Goal: Task Accomplishment & Management: Complete application form

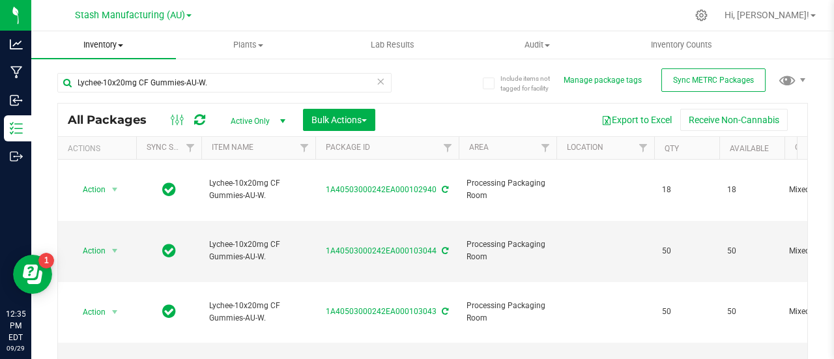
click at [120, 45] on span at bounding box center [120, 45] width 5 height 3
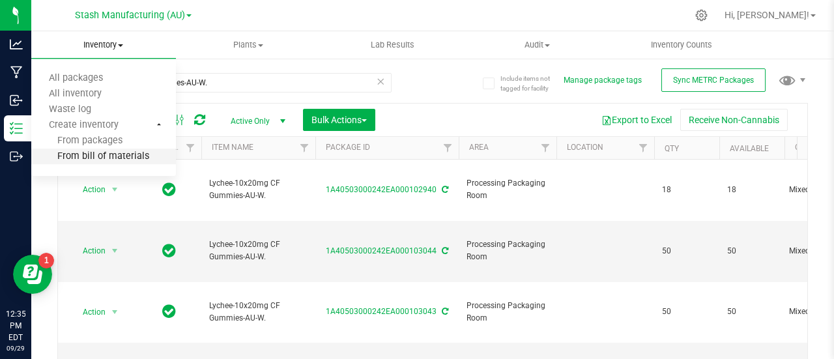
click at [112, 154] on span "From bill of materials" at bounding box center [90, 156] width 118 height 11
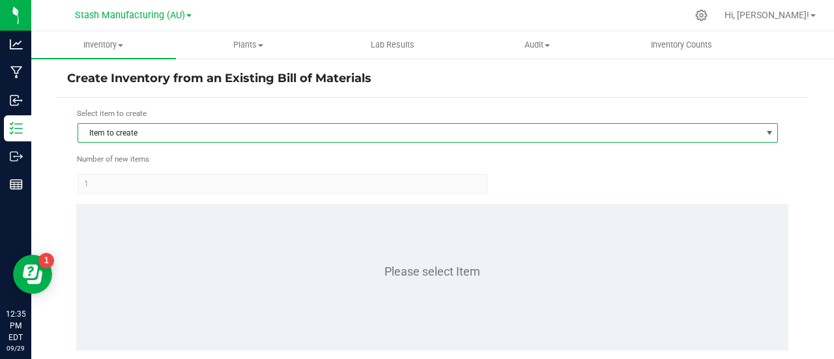
click at [187, 134] on span "Item to create" at bounding box center [419, 133] width 683 height 18
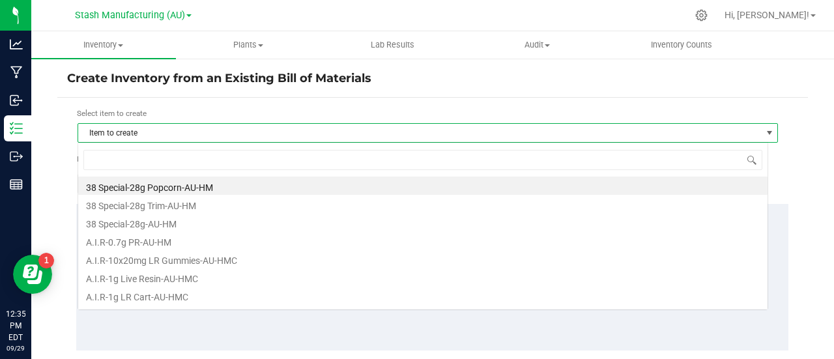
scroll to position [19, 690]
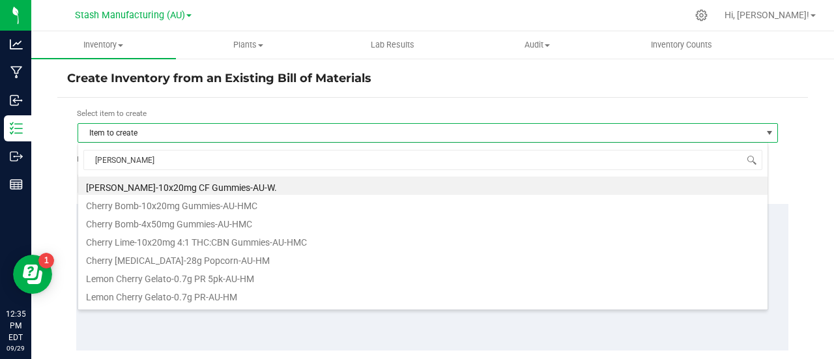
type input "cherry be"
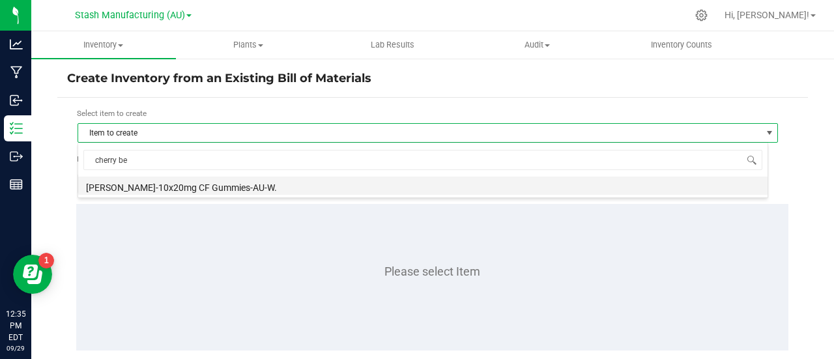
click at [152, 184] on li "[PERSON_NAME]-10x20mg CF Gummies-AU-W." at bounding box center [422, 186] width 689 height 18
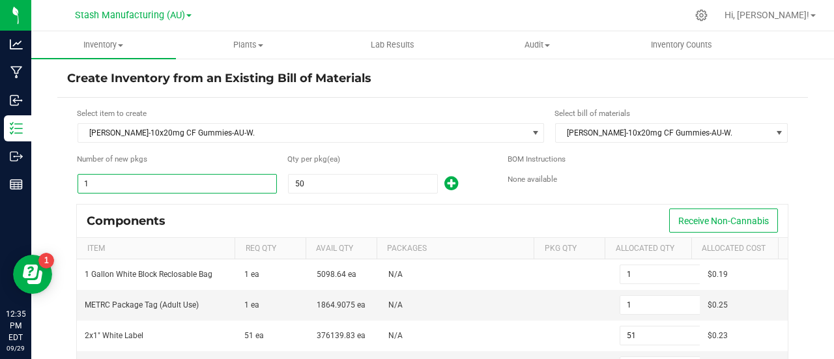
click at [90, 186] on input "1" at bounding box center [177, 184] width 198 height 18
type input "5"
type input "255"
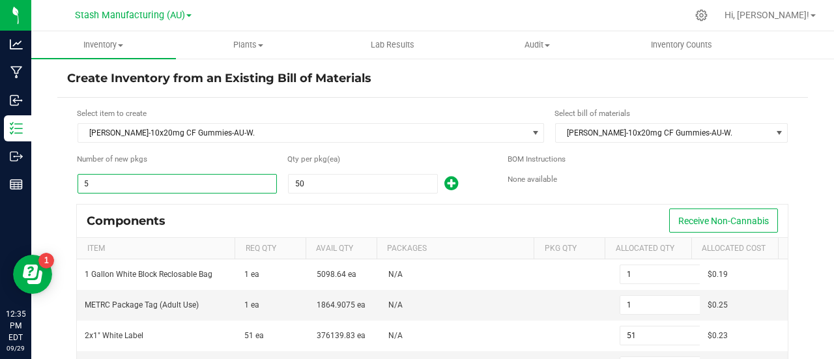
type input "5"
type input "45"
type input "5"
type input "250"
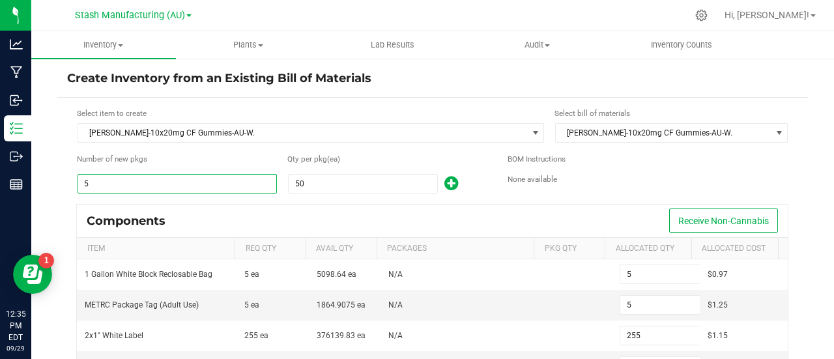
type input "55"
type input "2,805"
type input "55"
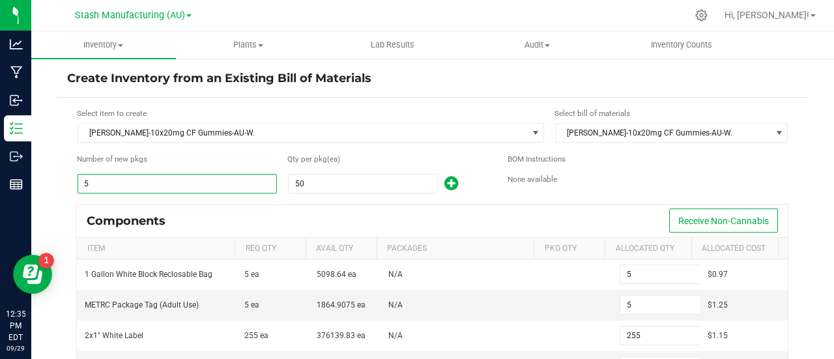
type input "495"
type input "55"
type input "2,750"
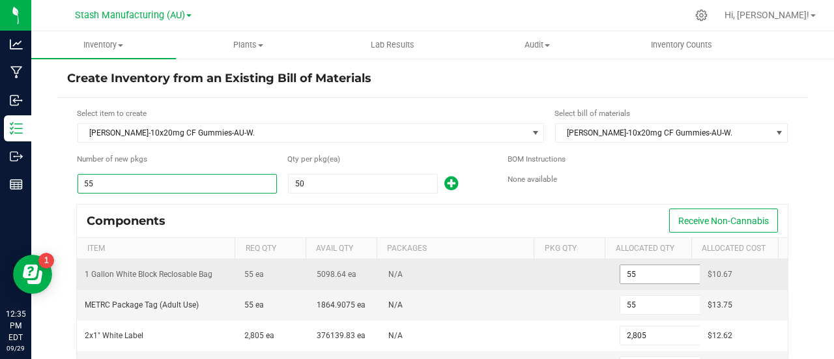
type input "55"
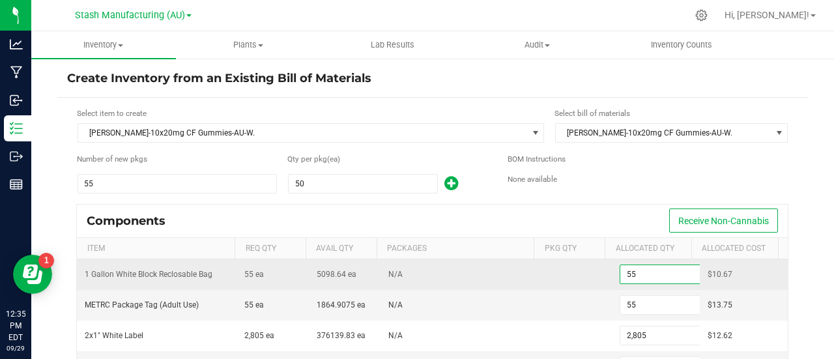
click at [632, 269] on input "55" at bounding box center [668, 274] width 96 height 18
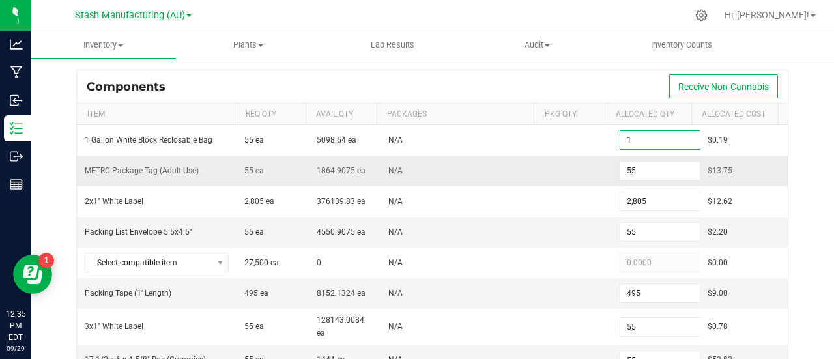
scroll to position [135, 0]
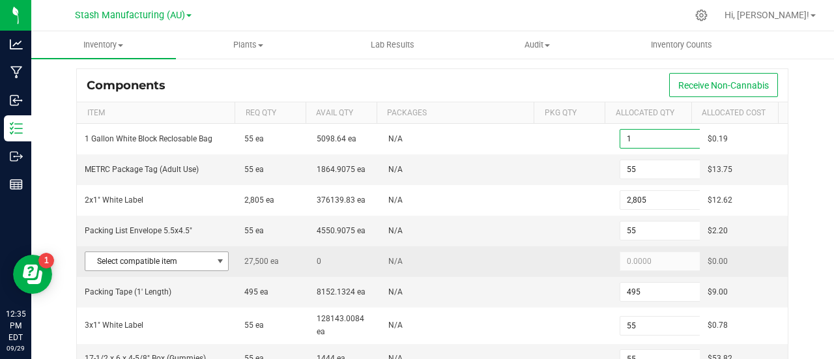
type input "1"
click at [219, 256] on span at bounding box center [220, 261] width 10 height 10
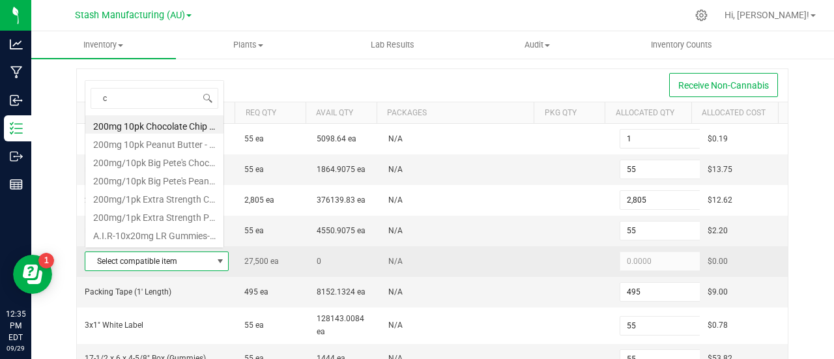
scroll to position [19, 137]
type input "cherry be"
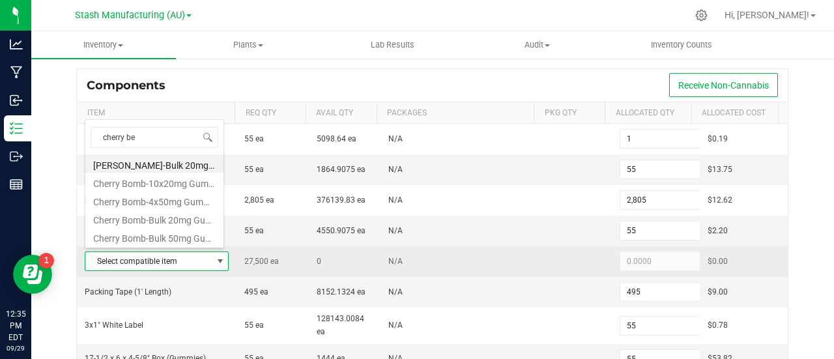
scroll to position [0, 0]
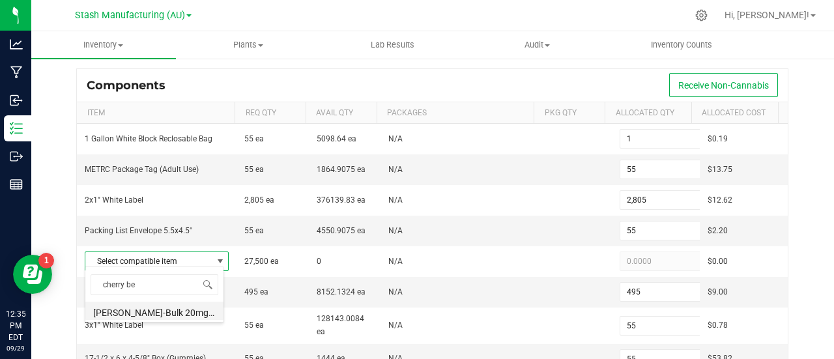
click at [150, 305] on li "[PERSON_NAME]-Bulk 20mg CF Gummies-AU-W." at bounding box center [154, 311] width 138 height 18
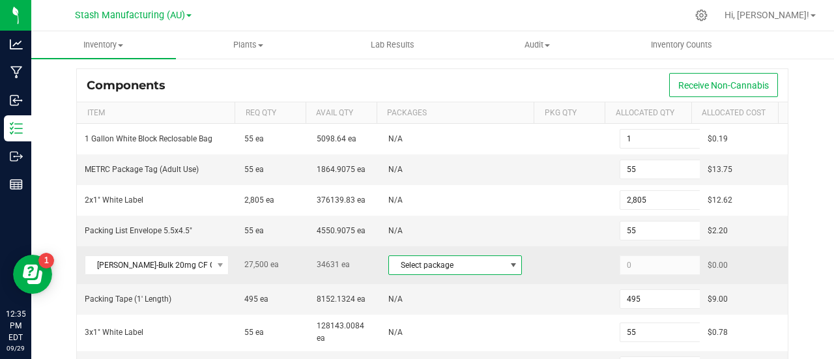
click at [508, 260] on span at bounding box center [513, 265] width 10 height 10
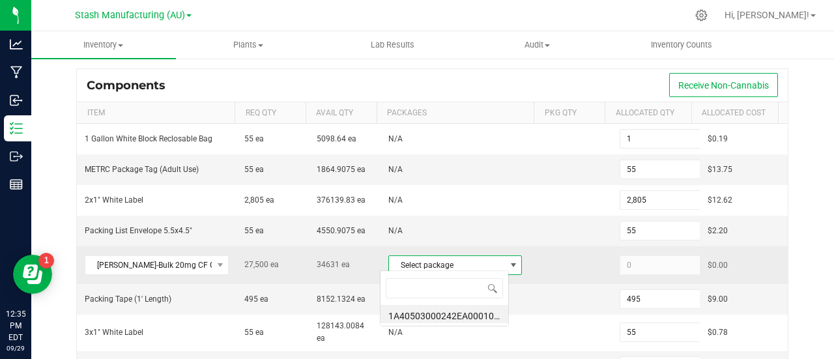
scroll to position [19, 129]
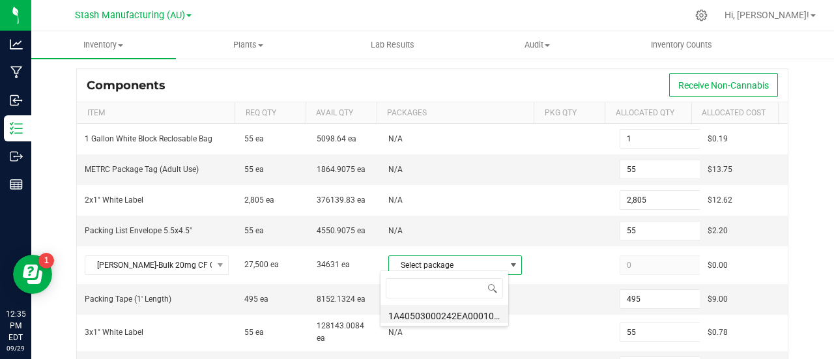
click at [444, 315] on li "1A40503000242EA000100585 (CBCF20mg.Gummies.AU.W.[DATE])" at bounding box center [444, 314] width 128 height 18
type input "27,500"
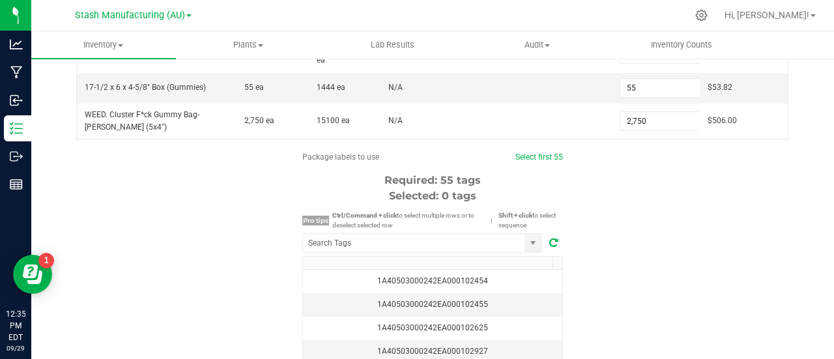
scroll to position [414, 0]
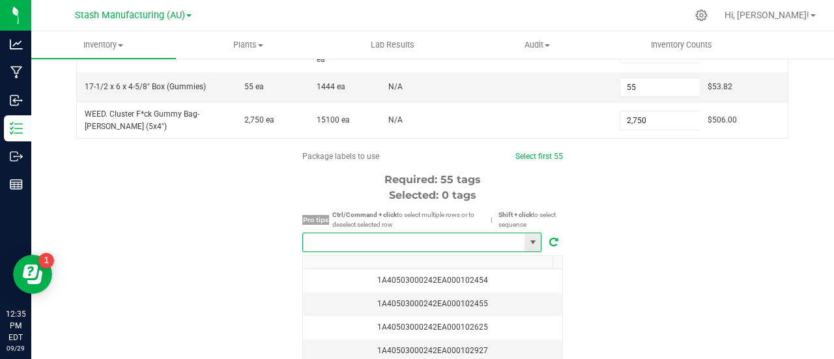
click at [379, 234] on input "NO DATA FOUND" at bounding box center [413, 242] width 221 height 18
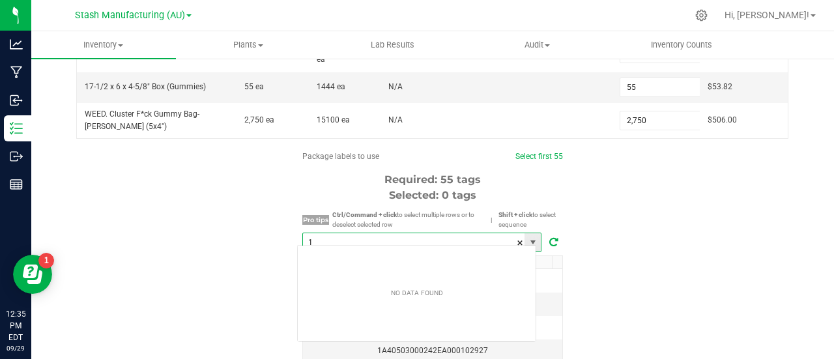
scroll to position [19, 239]
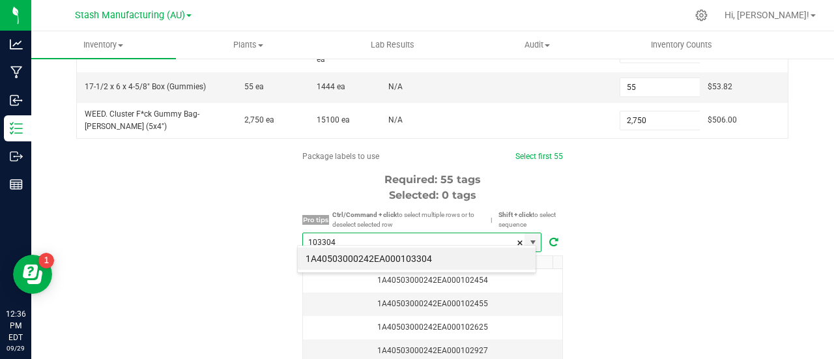
click at [418, 270] on div "1A40503000242EA000103304" at bounding box center [416, 259] width 239 height 28
click at [427, 260] on li "1A40503000242EA000103304" at bounding box center [417, 259] width 238 height 22
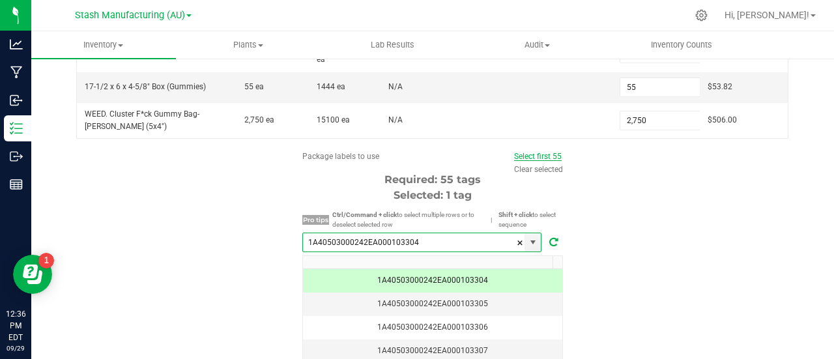
type input "1A40503000242EA000103304"
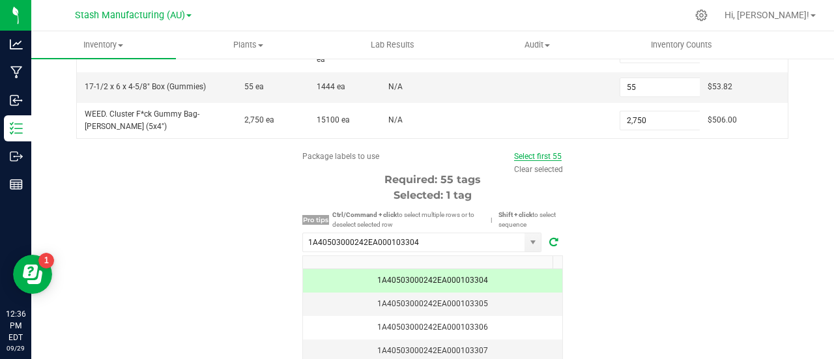
click at [546, 152] on link "Select first 55" at bounding box center [538, 156] width 48 height 9
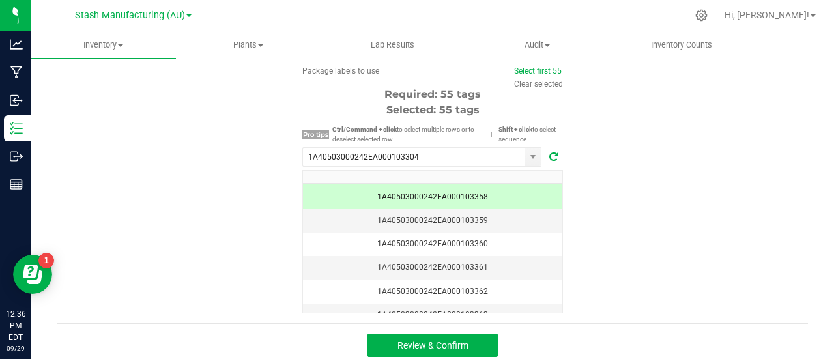
scroll to position [1248, 0]
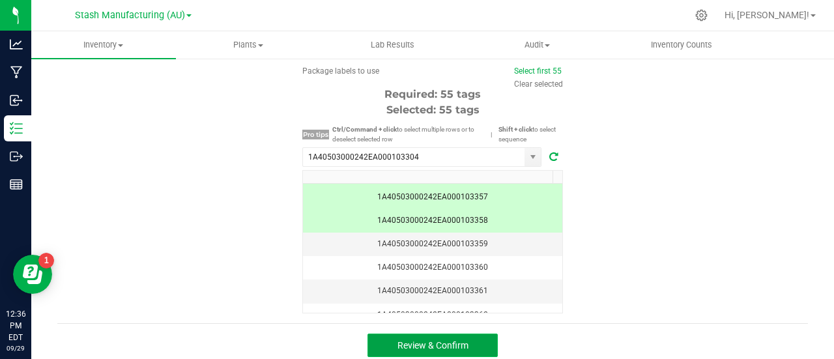
click at [428, 343] on span "Review & Confirm" at bounding box center [432, 345] width 71 height 10
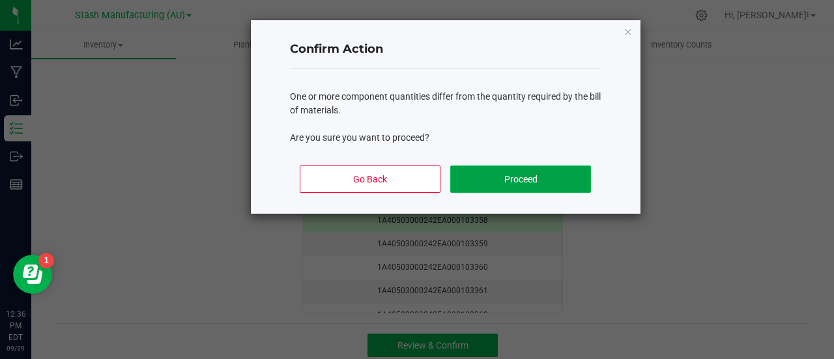
click at [530, 177] on button "Proceed" at bounding box center [520, 178] width 140 height 27
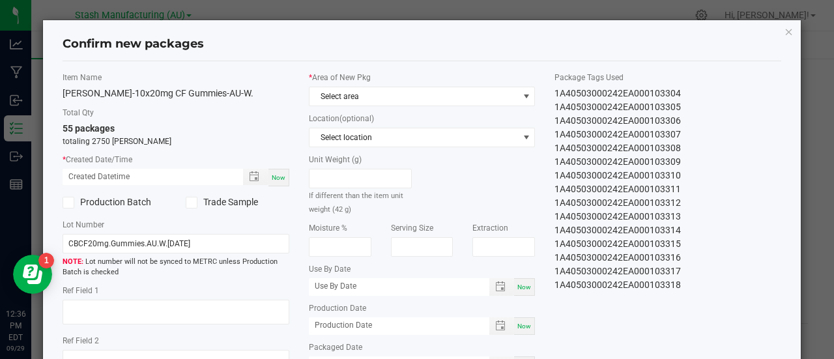
type input "[DATE]"
click at [277, 171] on div "Now" at bounding box center [278, 178] width 21 height 18
type input "[DATE] 12:36 PM"
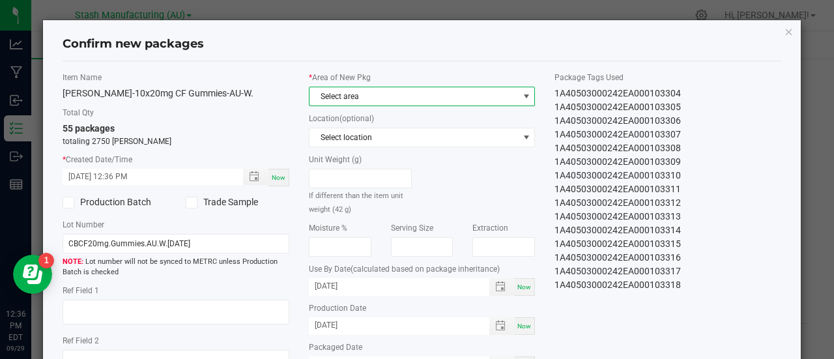
click at [387, 96] on span "Select area" at bounding box center [413, 96] width 209 height 18
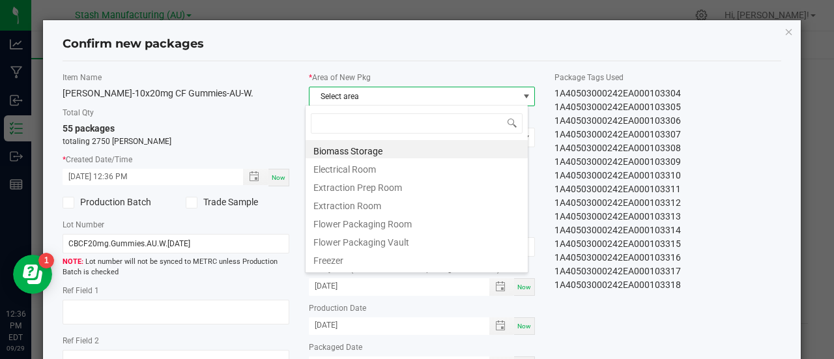
scroll to position [19, 223]
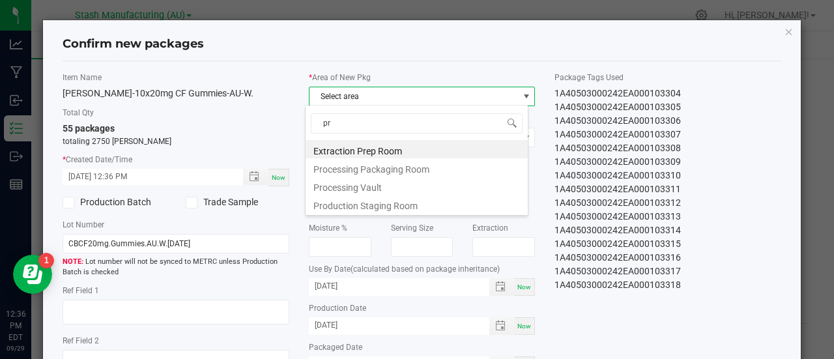
type input "pro"
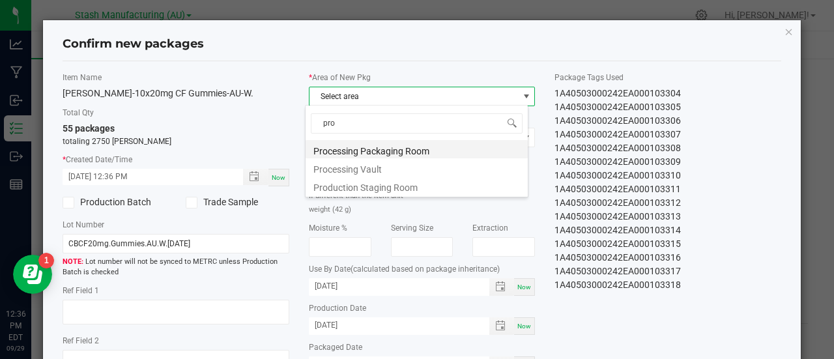
click at [397, 145] on li "Processing Packaging Room" at bounding box center [416, 149] width 222 height 18
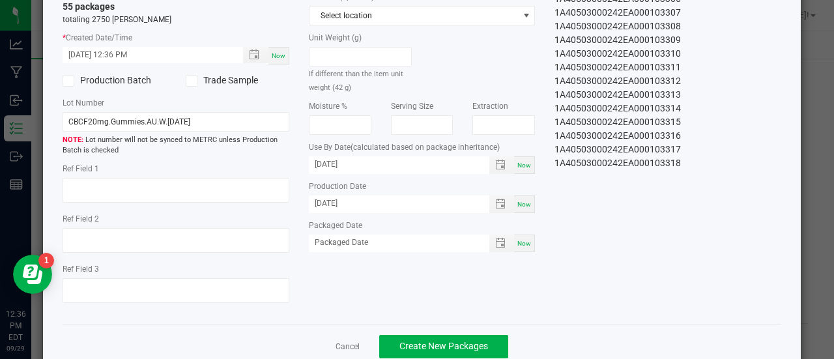
scroll to position [133, 0]
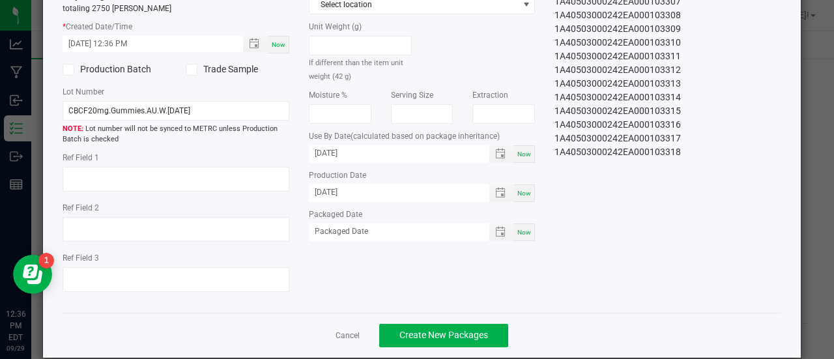
click at [521, 233] on div "Now" at bounding box center [524, 232] width 21 height 18
type input "[DATE]"
click at [432, 333] on span "Create New Packages" at bounding box center [443, 335] width 89 height 10
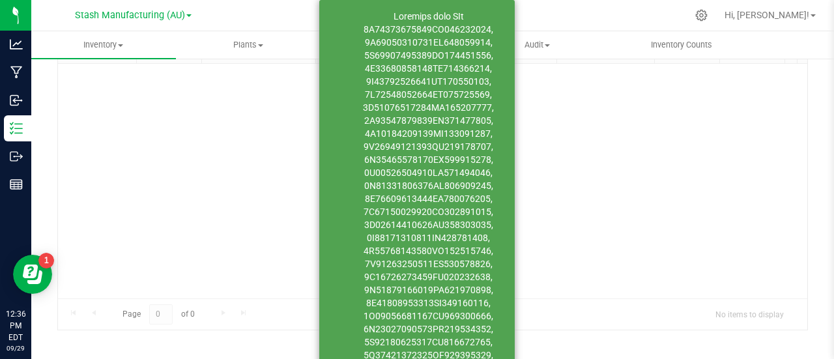
scroll to position [95, 0]
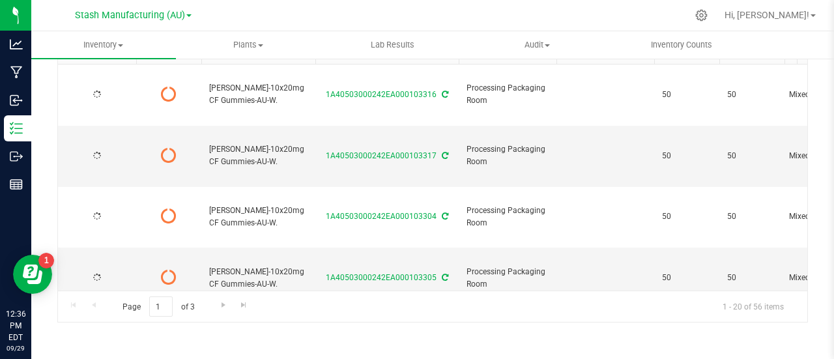
type input "[DATE]"
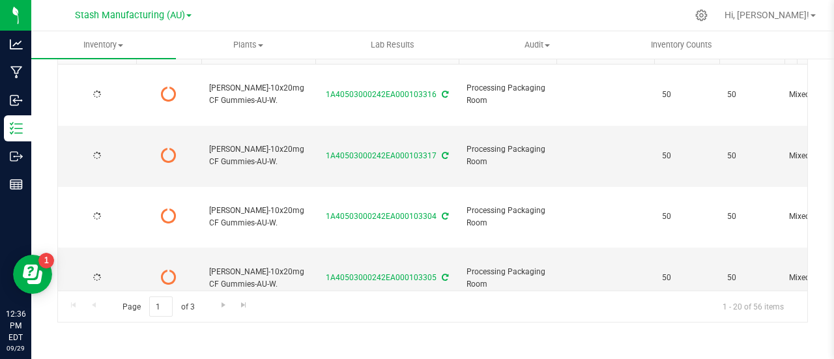
type input "[DATE]"
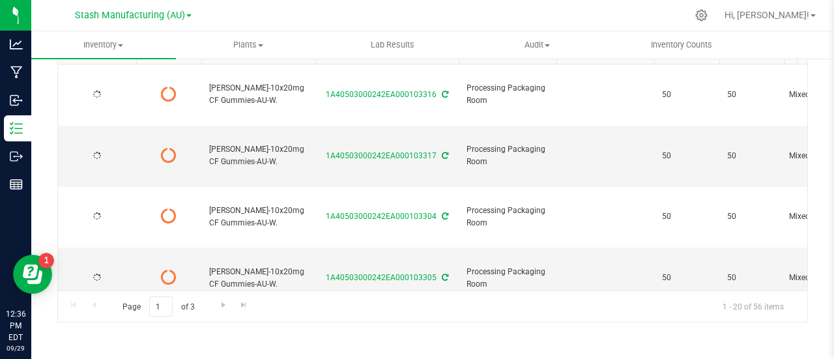
type input "[DATE]"
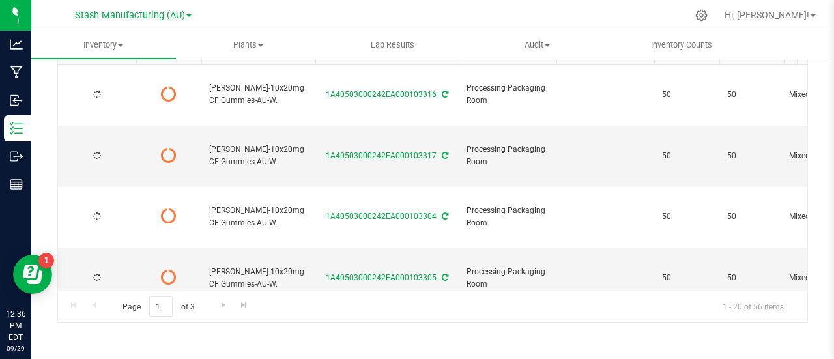
type input "[DATE]"
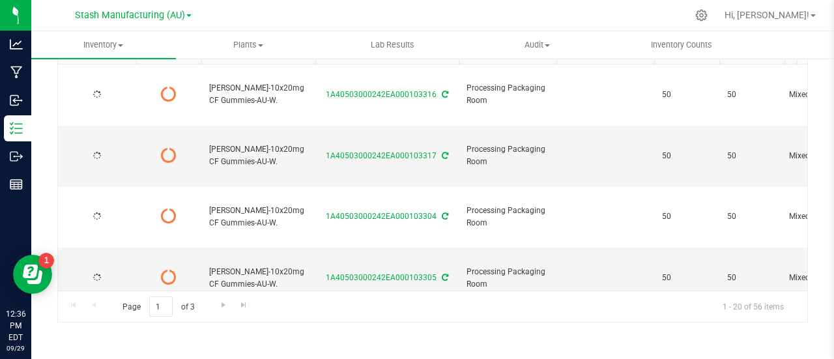
type input "[DATE]"
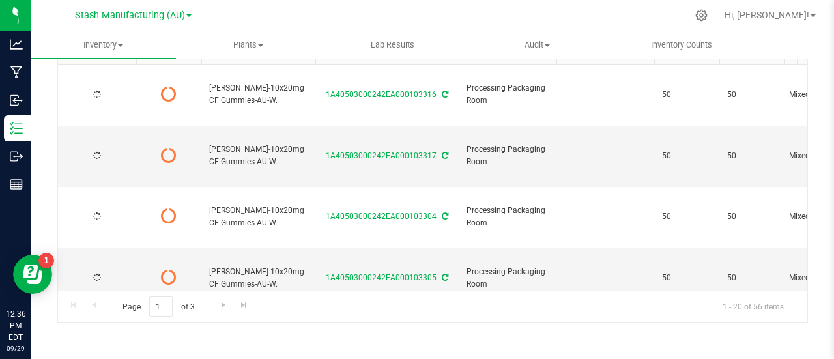
type input "[DATE]"
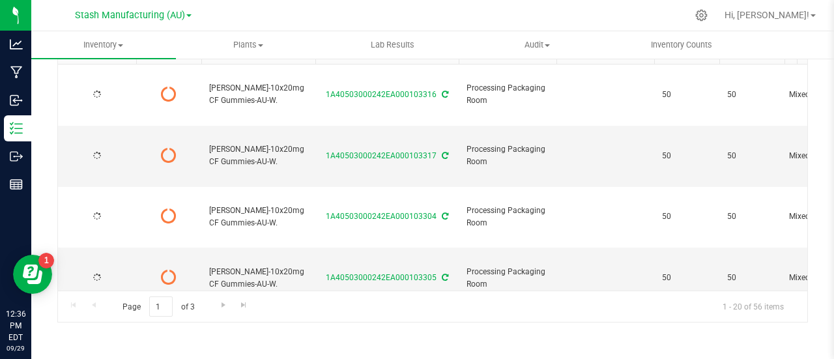
type input "[DATE]"
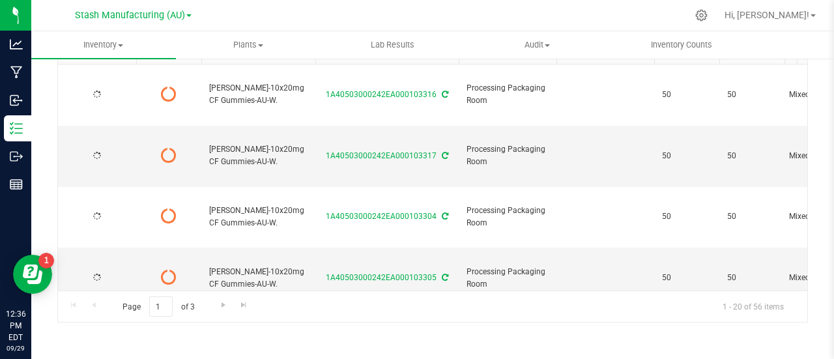
type input "[DATE]"
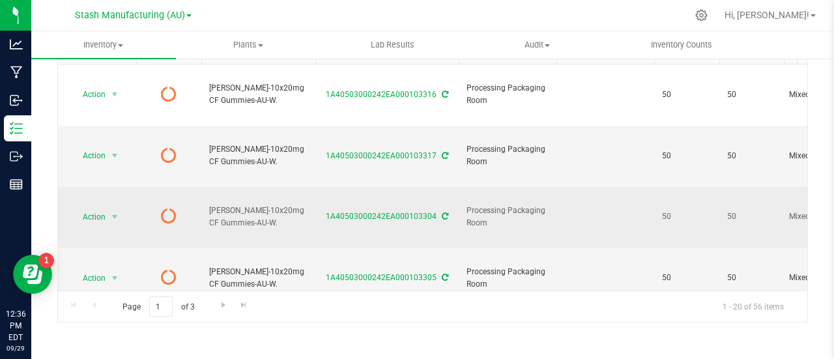
click at [442, 212] on icon at bounding box center [445, 216] width 7 height 8
